Goal: Task Accomplishment & Management: Manage account settings

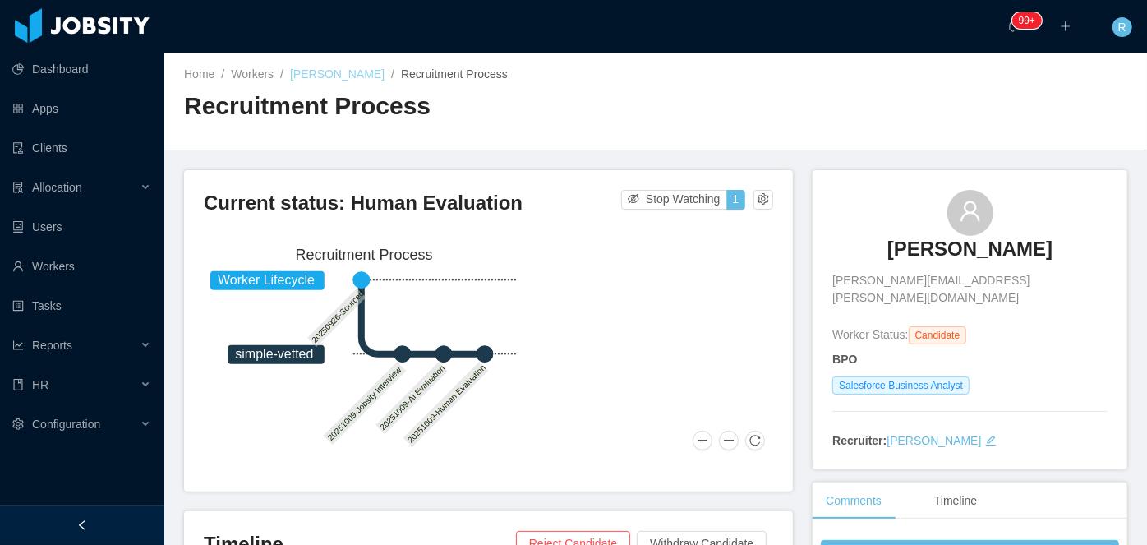
click at [337, 71] on link "[PERSON_NAME]" at bounding box center [337, 73] width 95 height 13
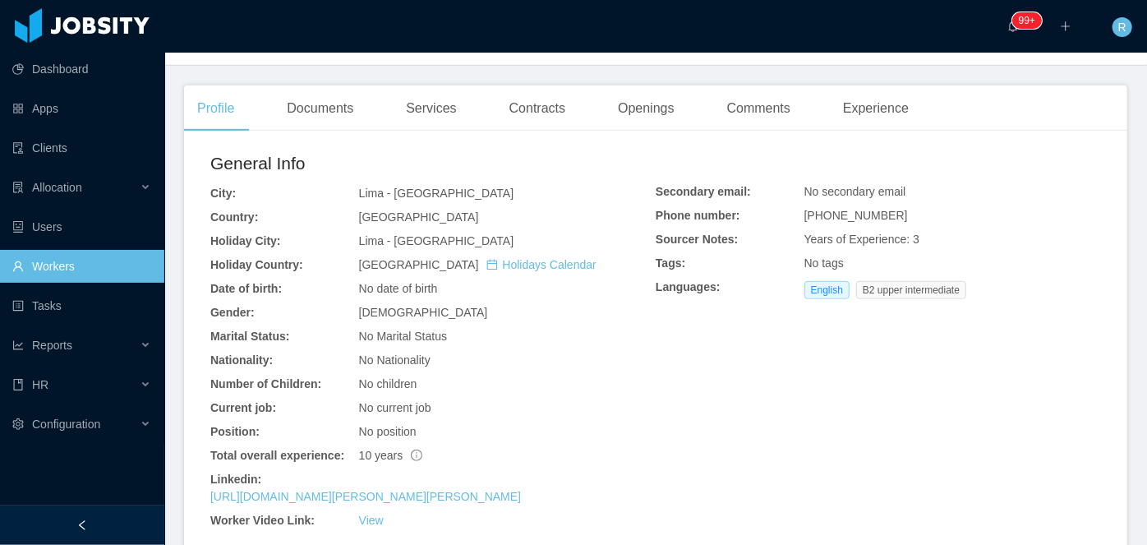
scroll to position [381, 0]
click at [323, 99] on div "Documents" at bounding box center [320, 108] width 93 height 46
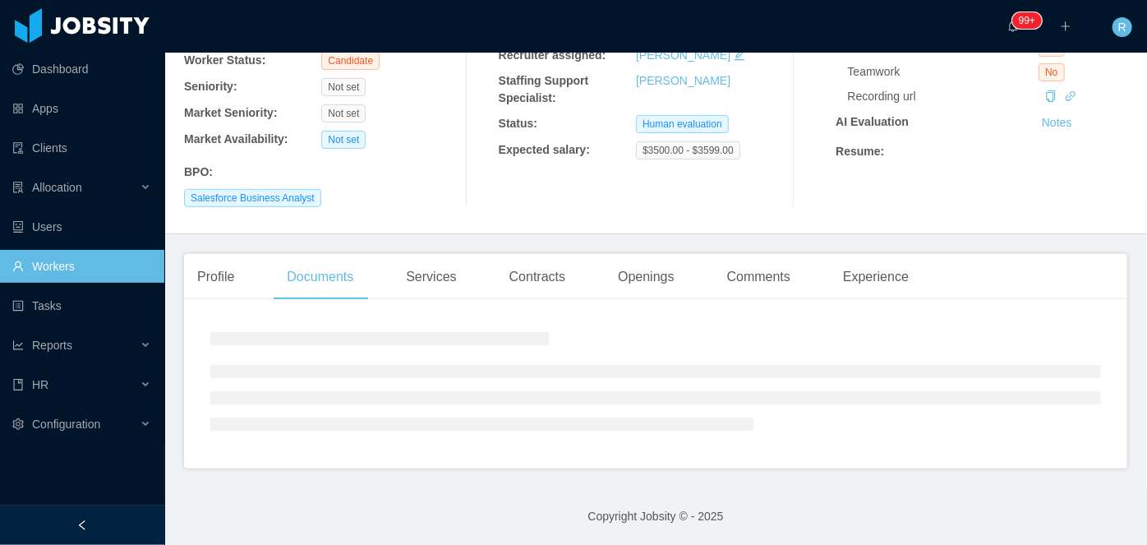
scroll to position [310, 0]
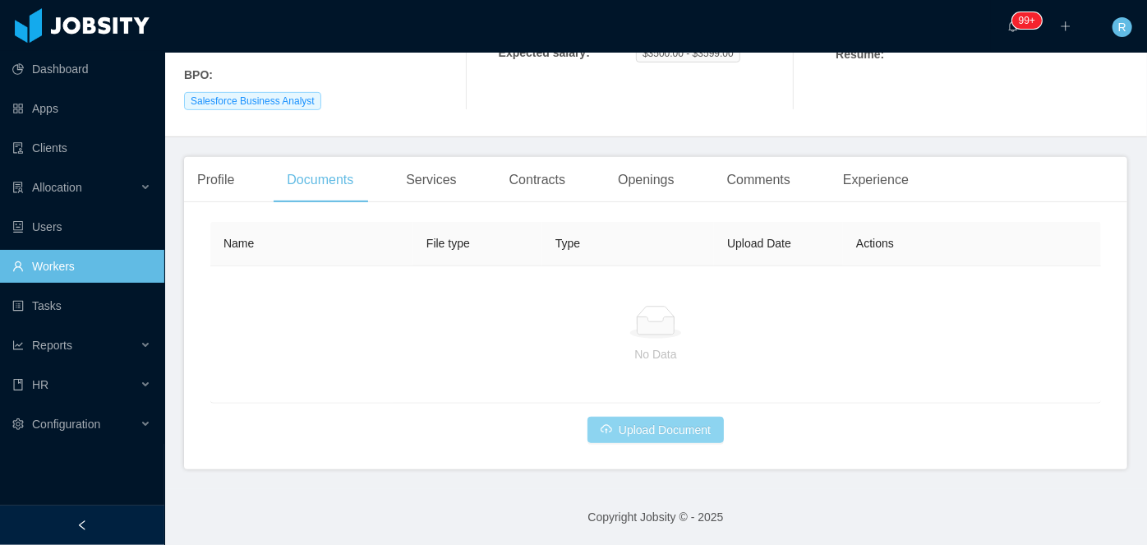
click at [685, 423] on button "Upload Document" at bounding box center [656, 430] width 136 height 26
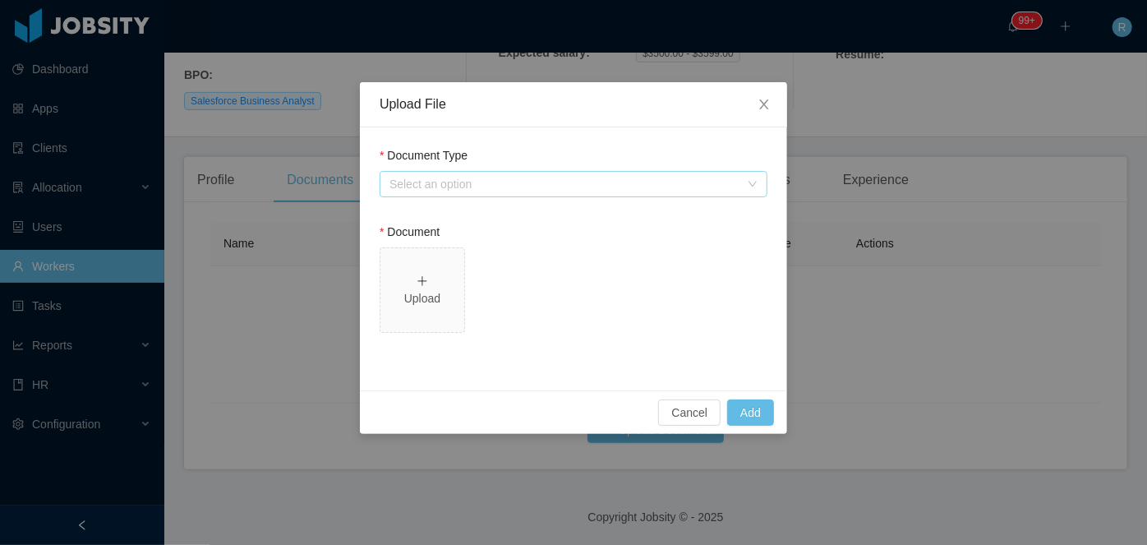
click at [534, 187] on div "Select an option" at bounding box center [565, 184] width 350 height 16
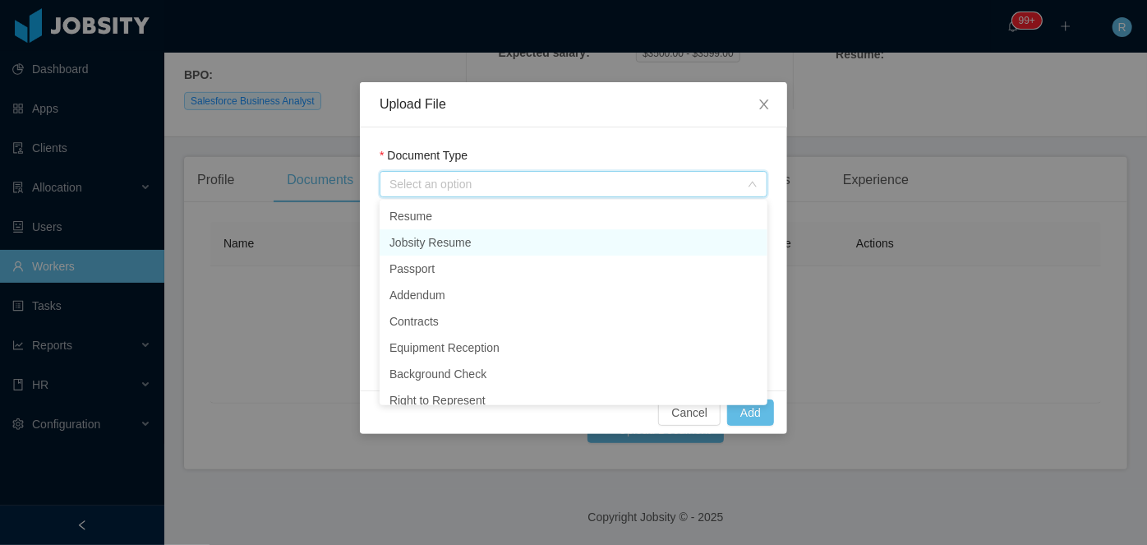
click at [497, 242] on li "Jobsity Resume" at bounding box center [574, 242] width 388 height 26
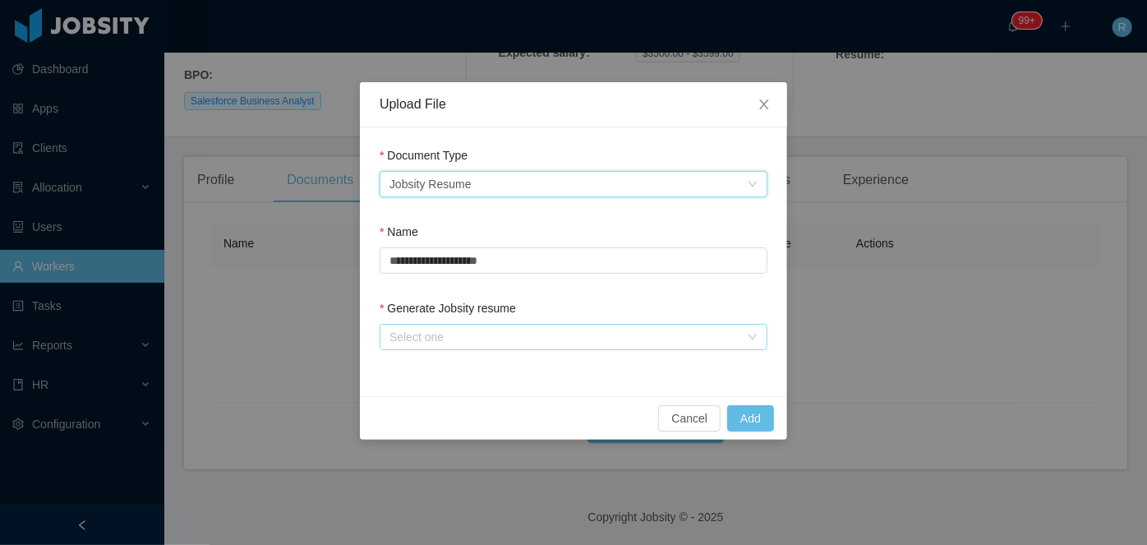
click at [598, 335] on div "Select one" at bounding box center [565, 337] width 350 height 16
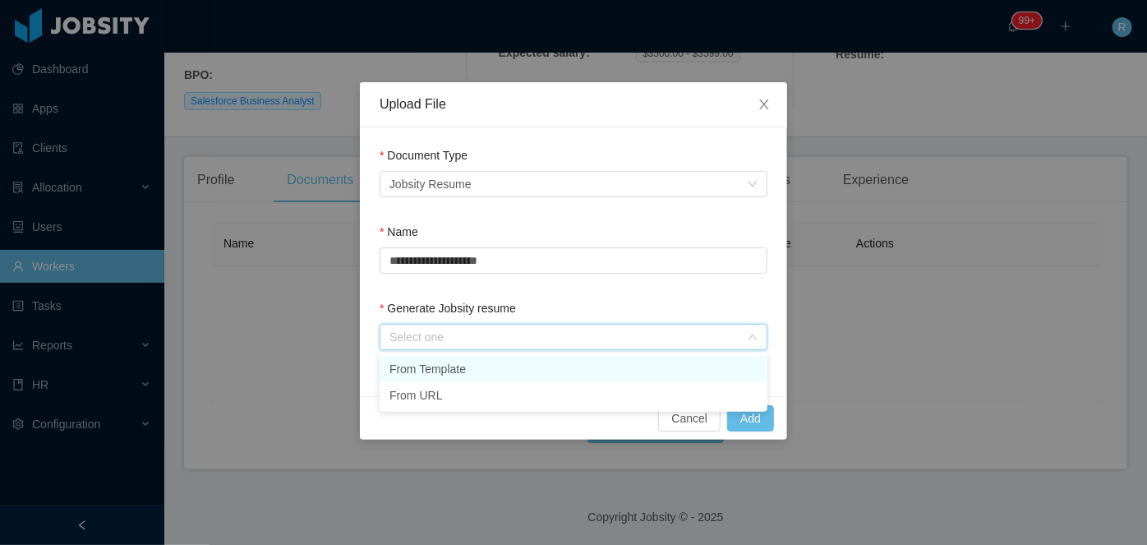
click at [515, 368] on li "From Template" at bounding box center [574, 369] width 388 height 26
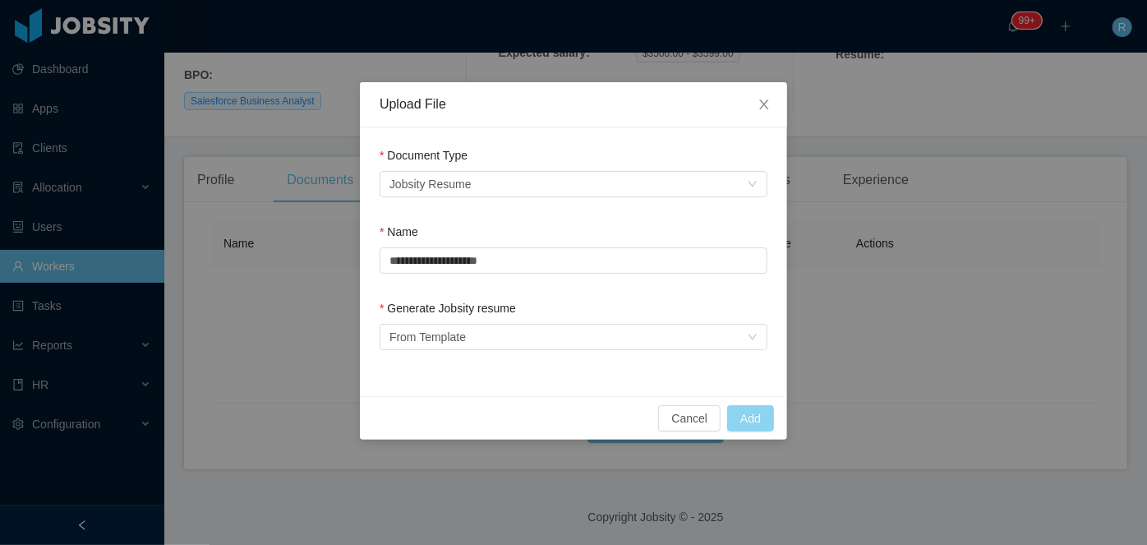
click at [750, 407] on button "Add" at bounding box center [750, 418] width 47 height 26
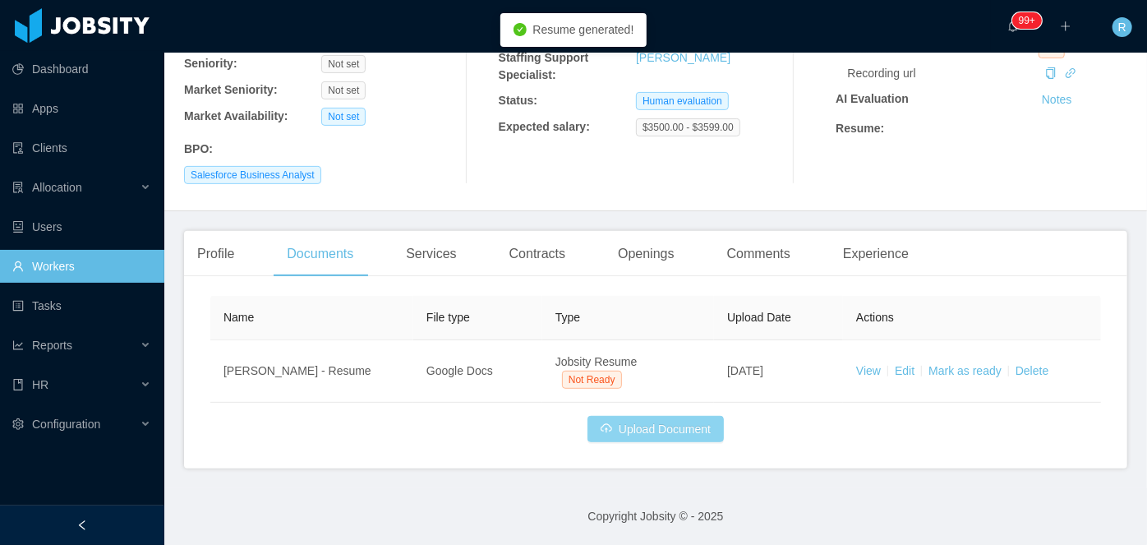
scroll to position [236, 0]
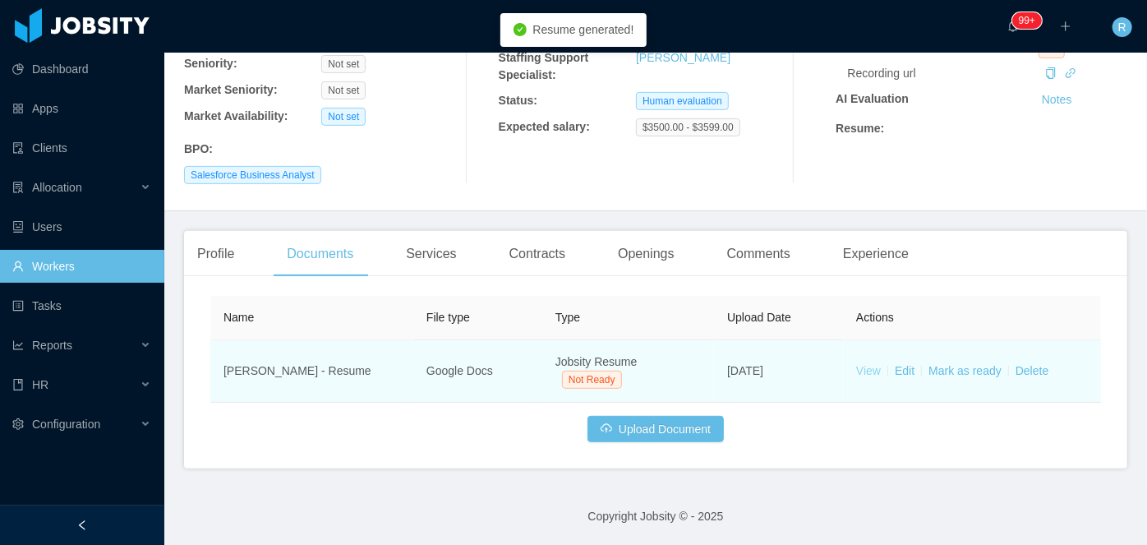
click at [861, 376] on link "View" at bounding box center [868, 370] width 25 height 13
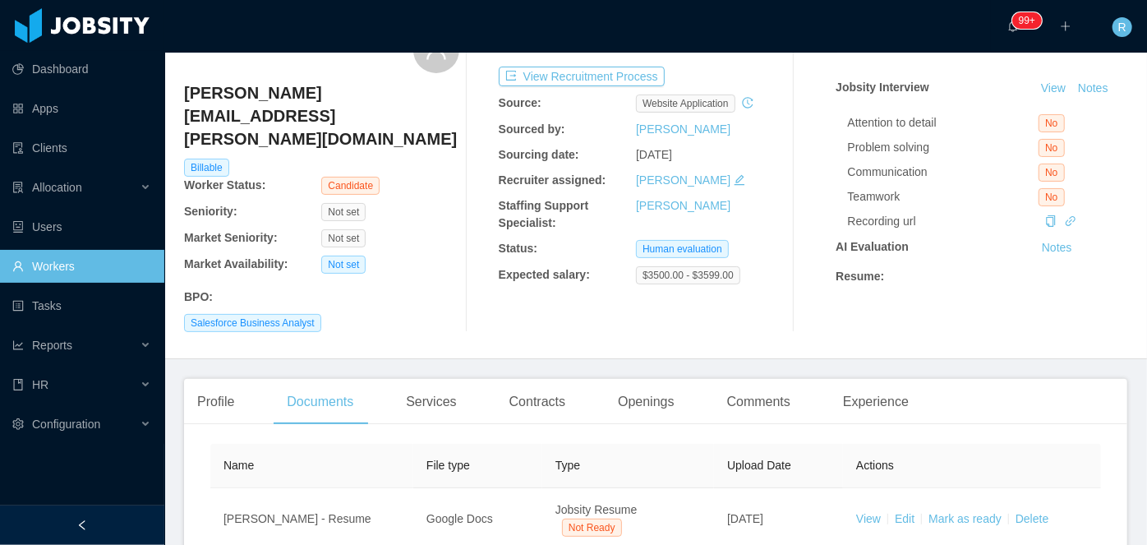
scroll to position [0, 0]
